Goal: Browse casually: Explore the website without a specific task or goal

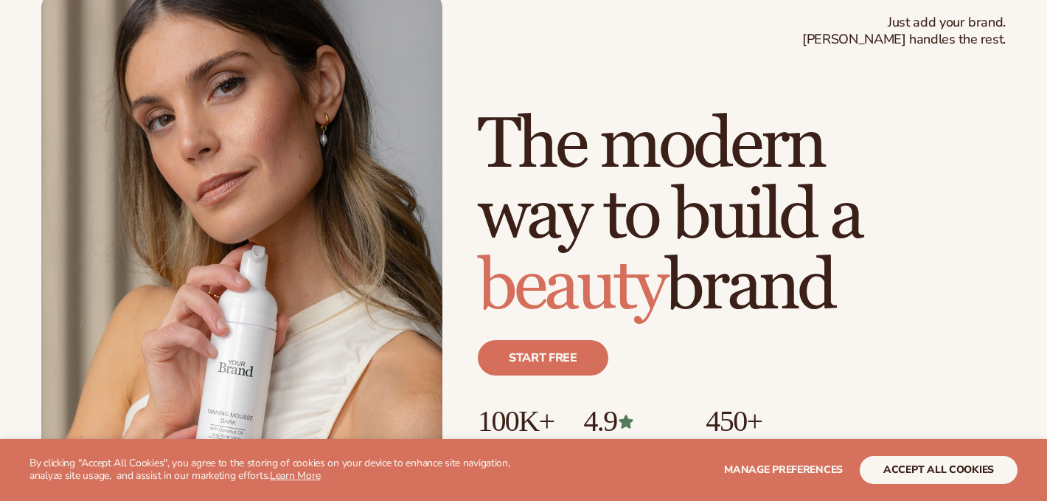
scroll to position [185, 0]
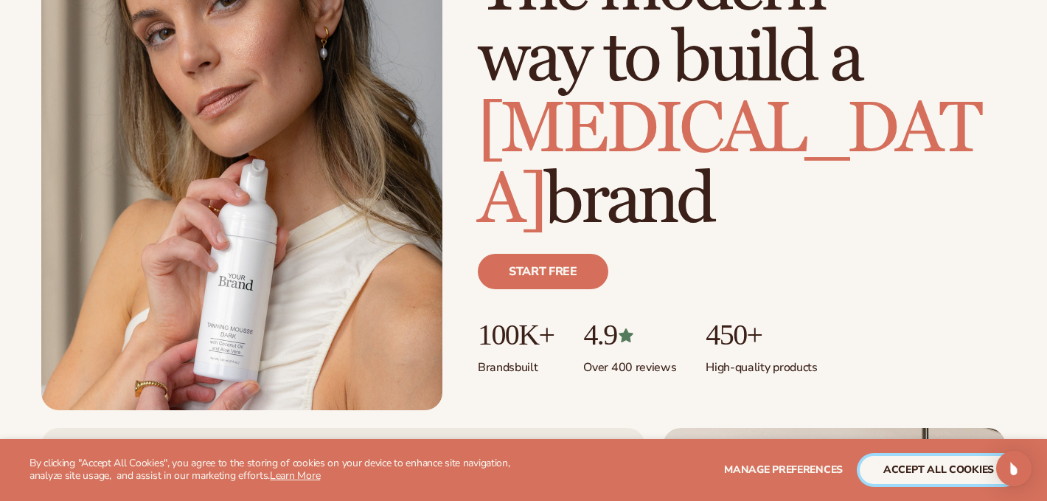
click at [892, 462] on button "accept all cookies" at bounding box center [939, 470] width 158 height 28
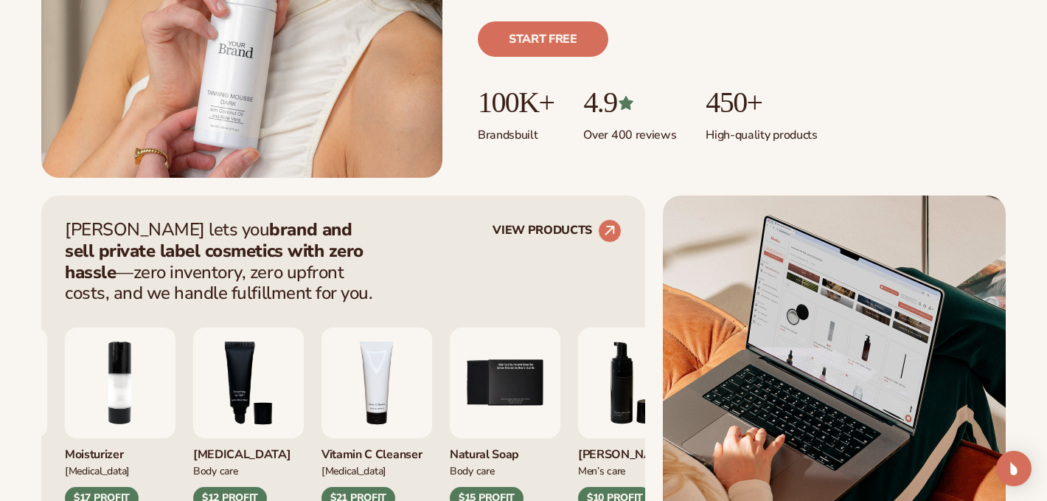
scroll to position [455, 0]
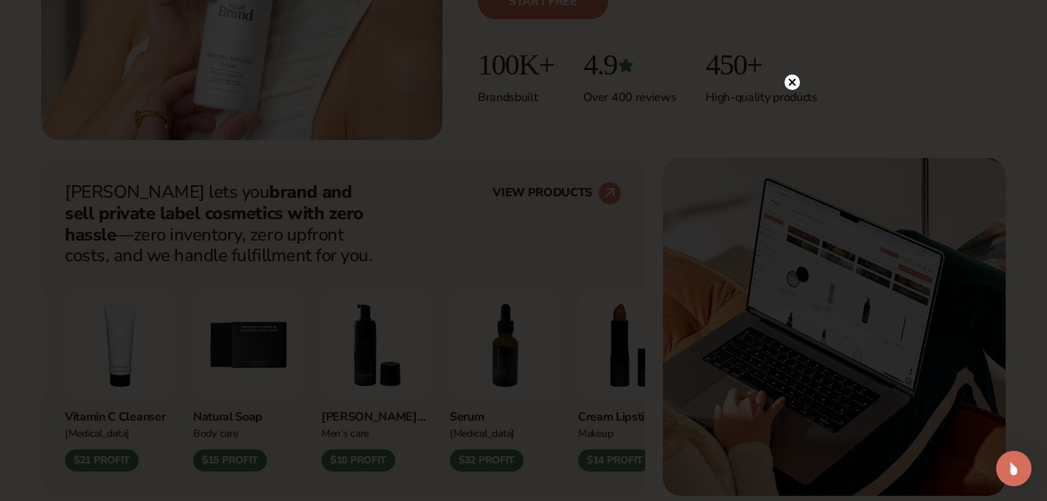
click at [791, 80] on circle at bounding box center [792, 81] width 15 height 15
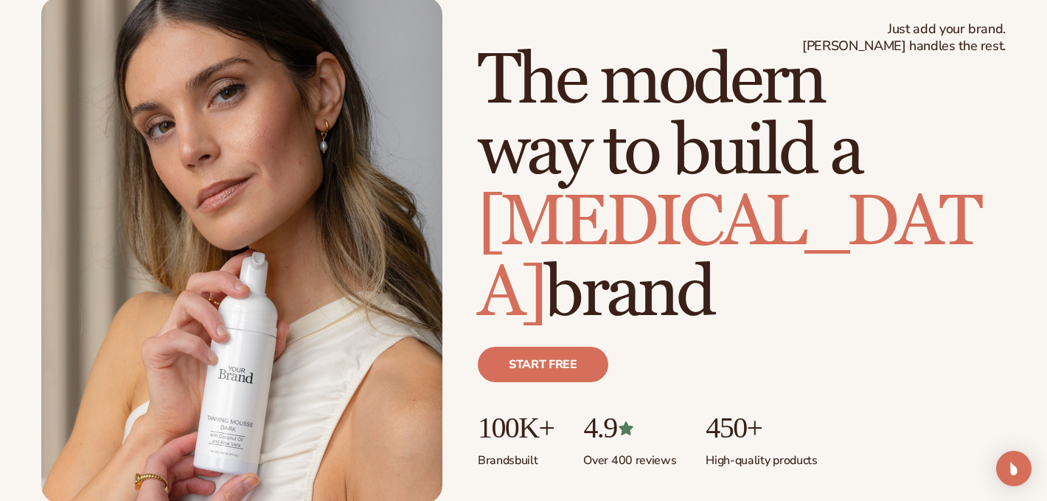
scroll to position [0, 0]
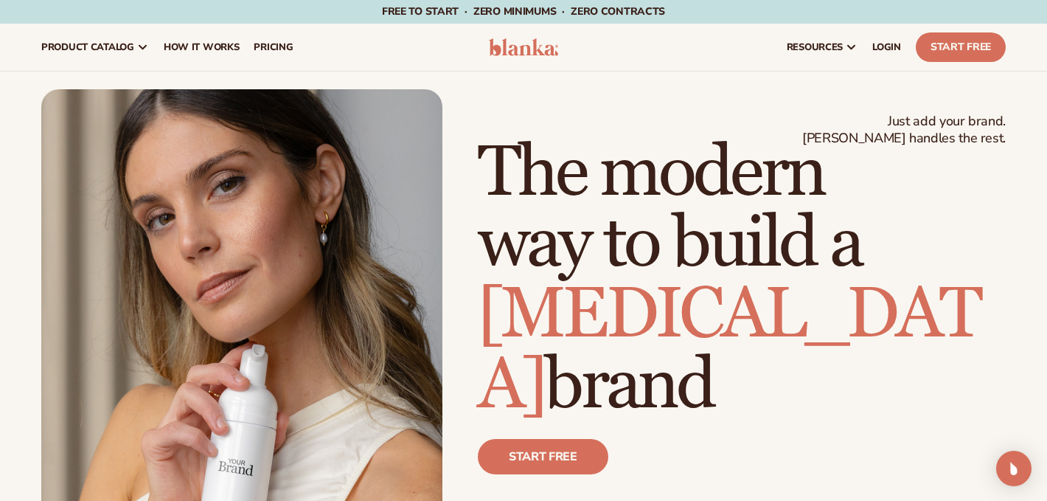
click at [537, 44] on img at bounding box center [523, 47] width 69 height 18
